Goal: Transaction & Acquisition: Obtain resource

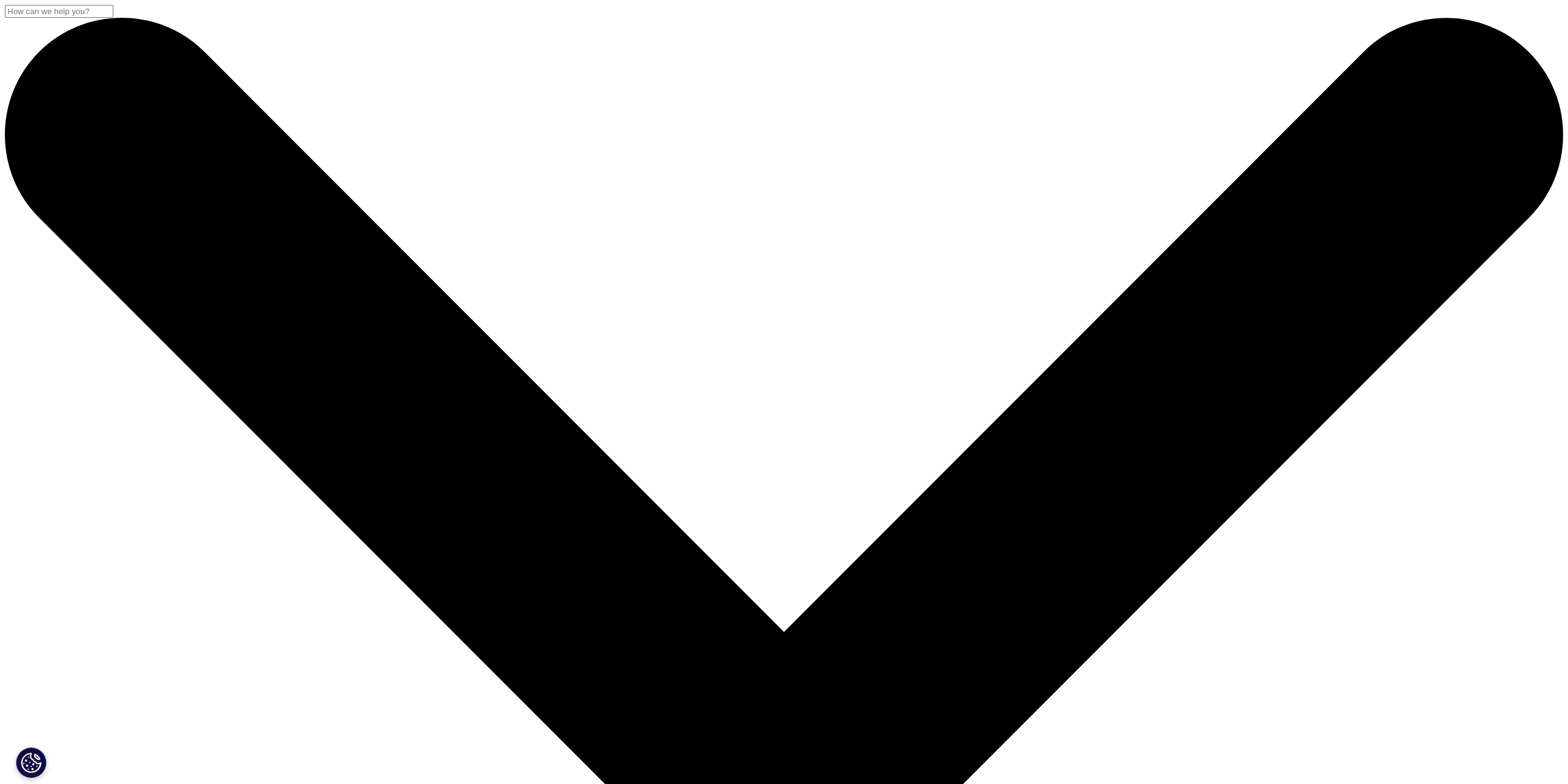
scroll to position [677, 723]
drag, startPoint x: 427, startPoint y: 158, endPoint x: 883, endPoint y: 171, distance: 456.2
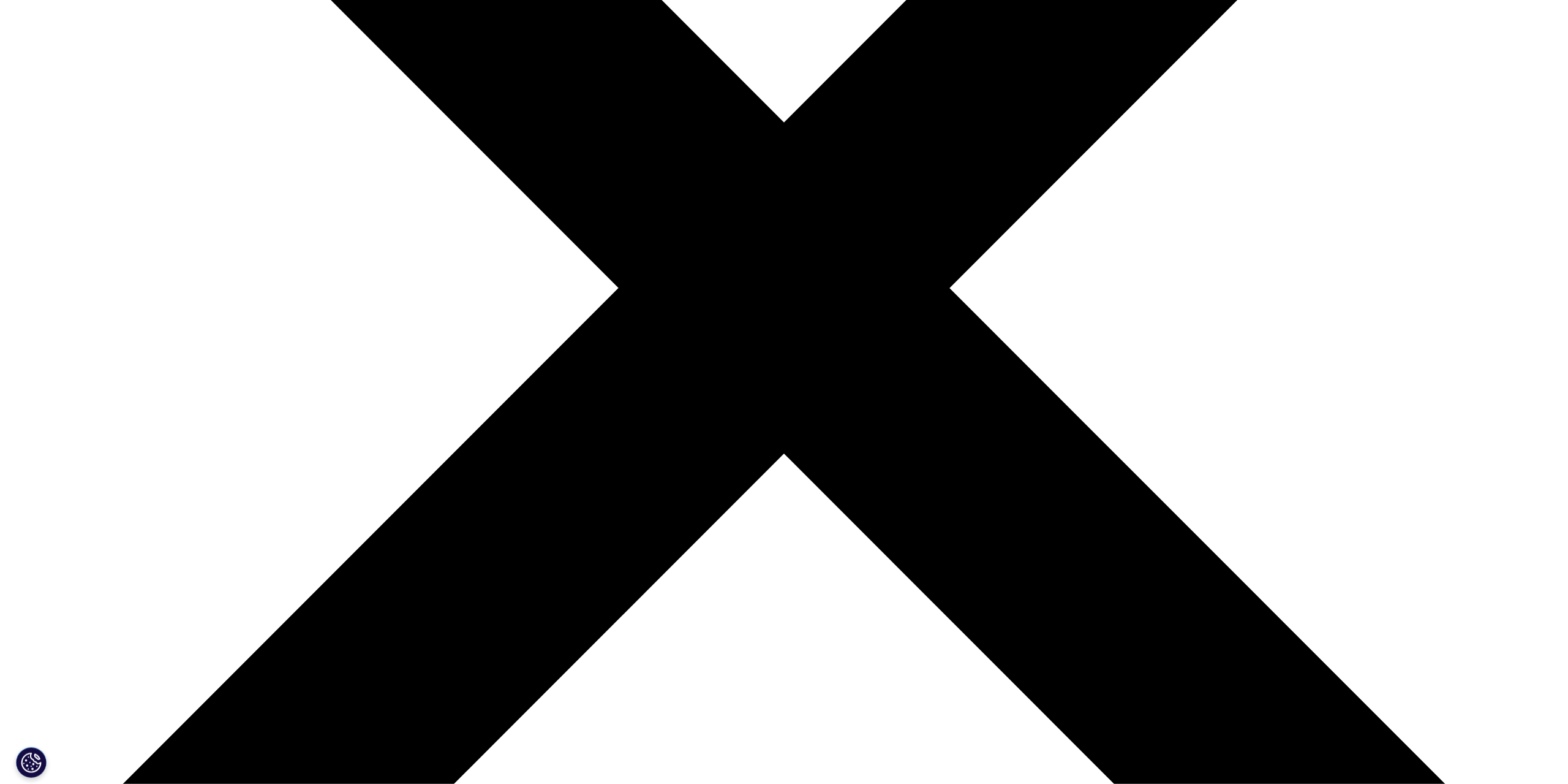
scroll to position [521, 0]
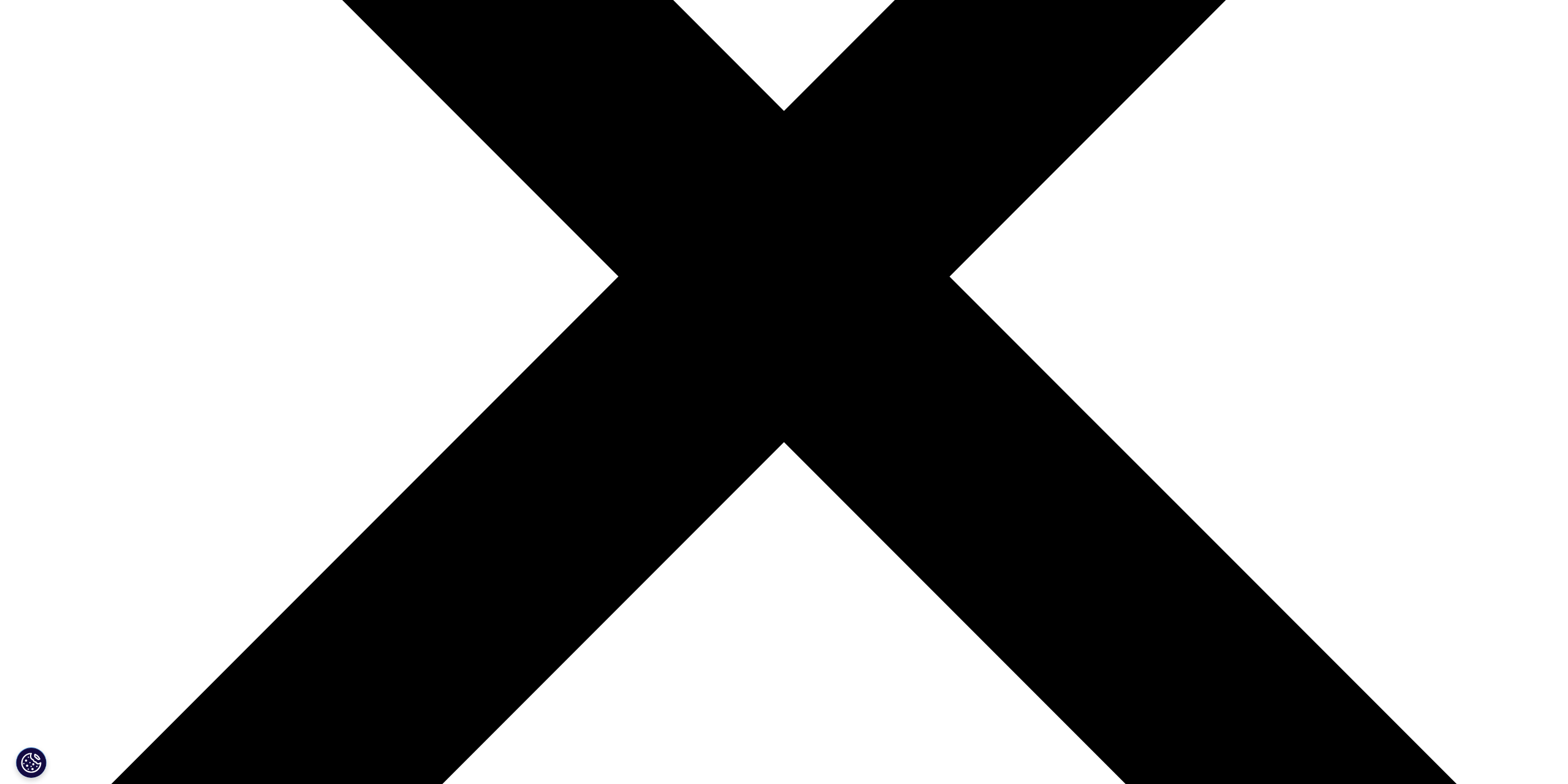
type input "simon"
type input "larsen"
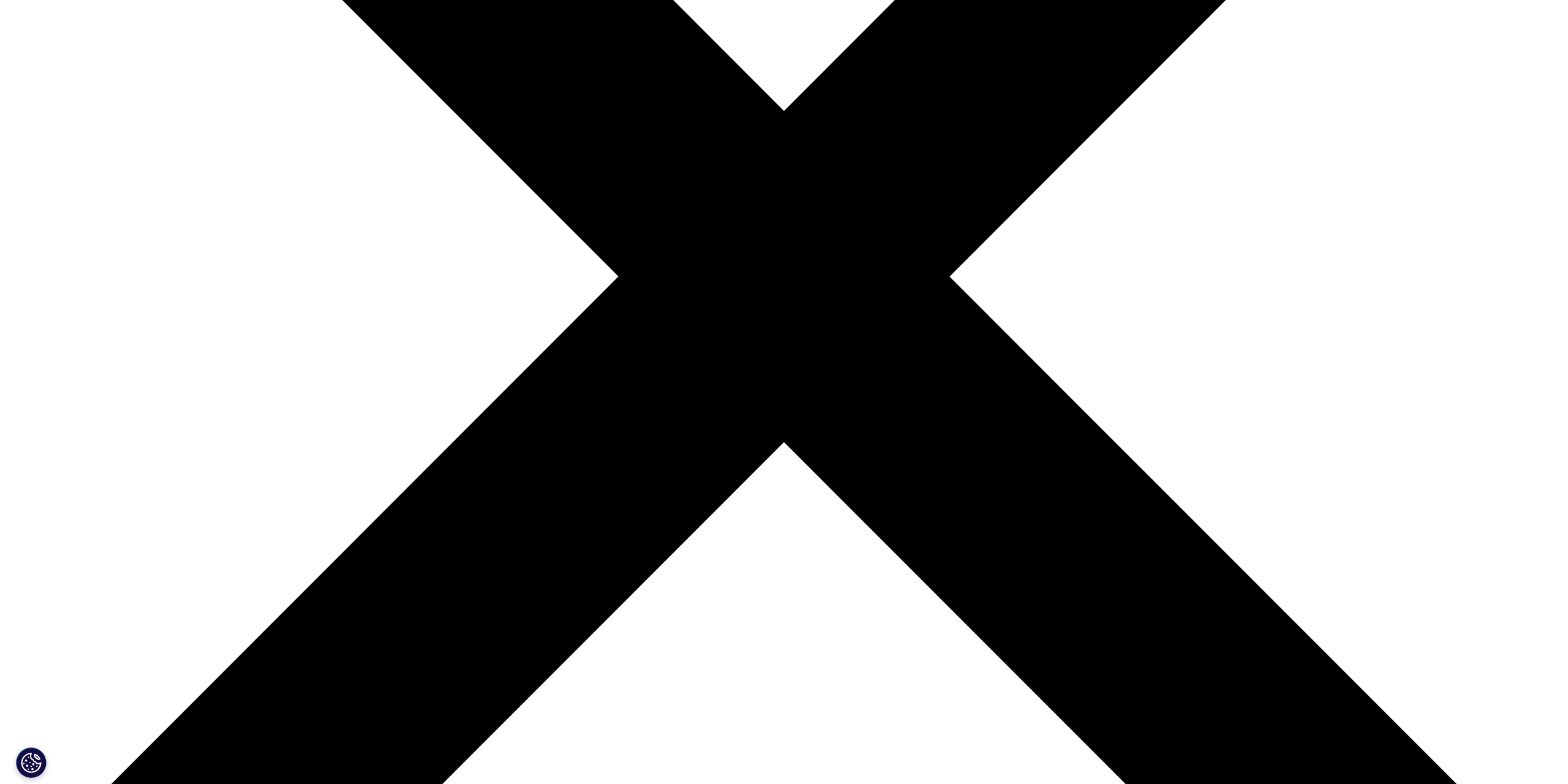
type input "simon@pipelineclarity.com"
type input "ceo"
type input "pipelineclarity"
select select "Denmark"
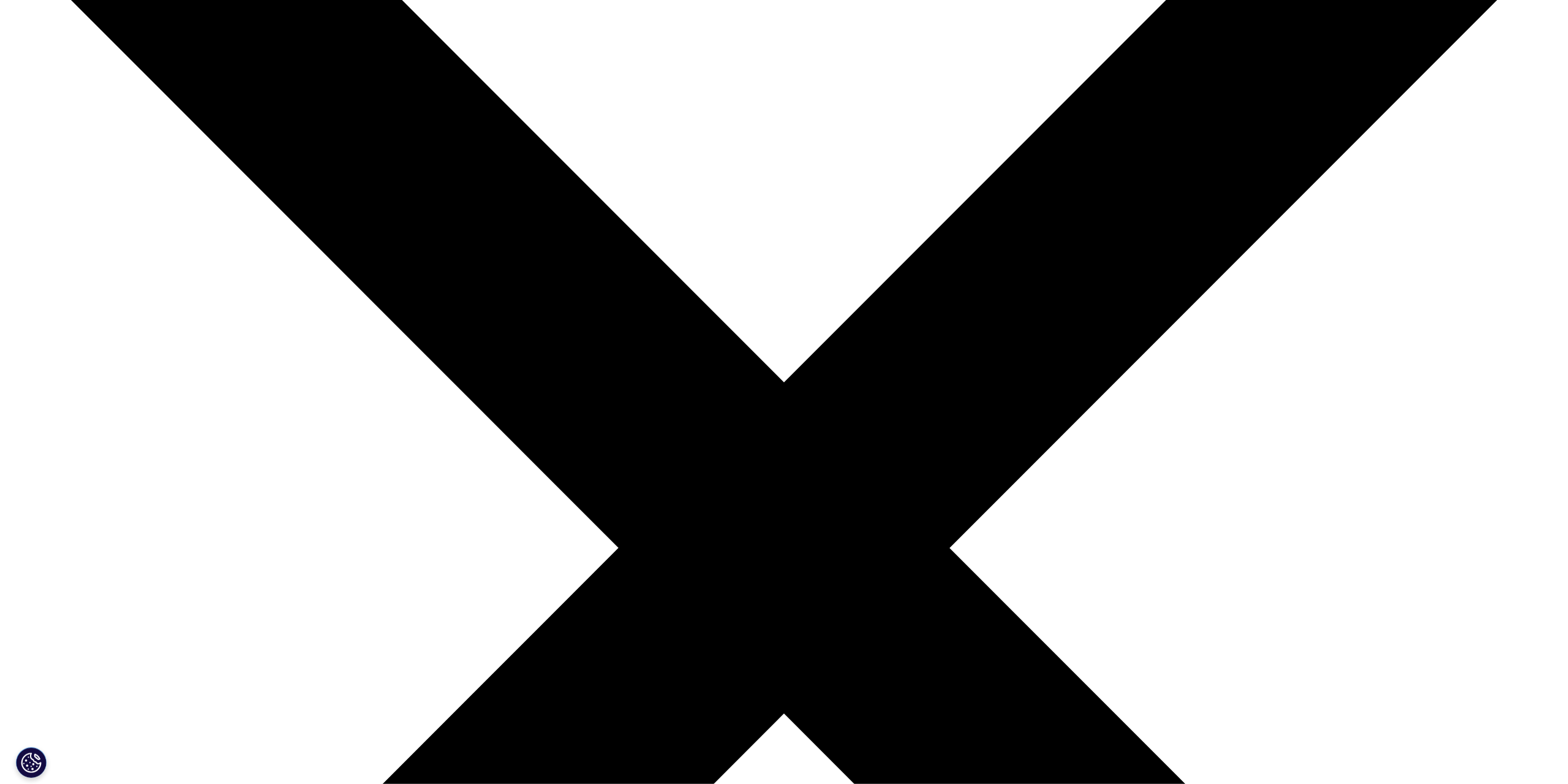
scroll to position [241, 0]
